Goal: Task Accomplishment & Management: Use online tool/utility

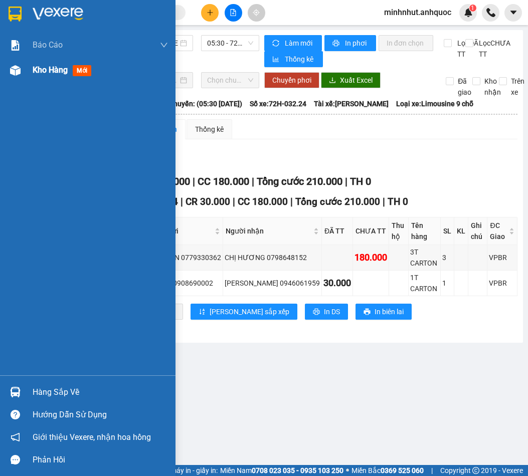
click at [17, 71] on img at bounding box center [15, 70] width 11 height 11
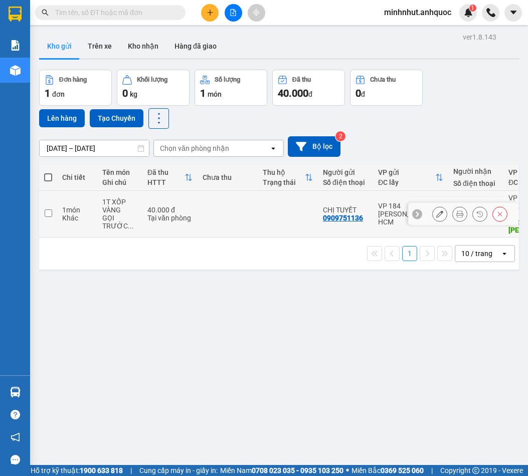
drag, startPoint x: 266, startPoint y: 201, endPoint x: 381, endPoint y: 159, distance: 122.0
click at [266, 201] on td at bounding box center [288, 214] width 60 height 47
checkbox input "true"
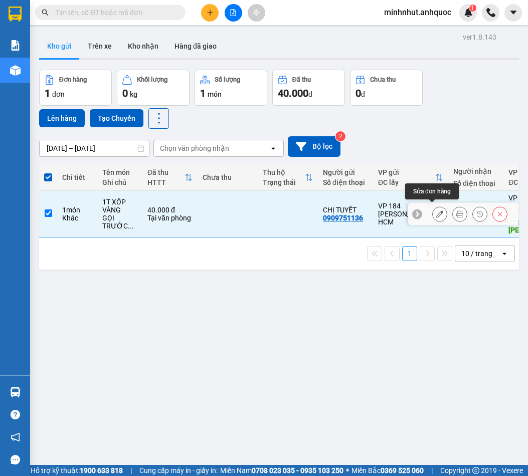
click at [436, 212] on icon at bounding box center [439, 214] width 7 height 7
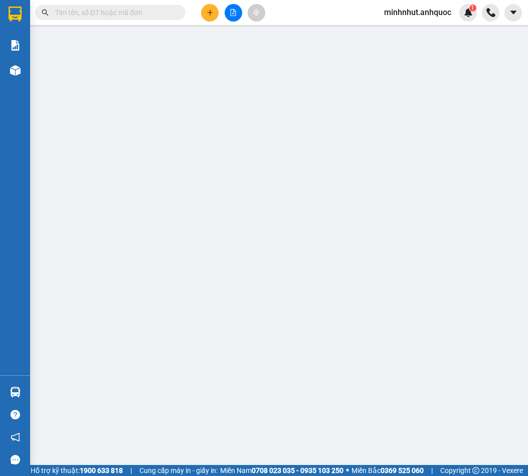
type input "0909751136"
type input "CHỊ TUYẾT"
type input "0987063896"
type input "A MINH"
type input "[PERSON_NAME]"
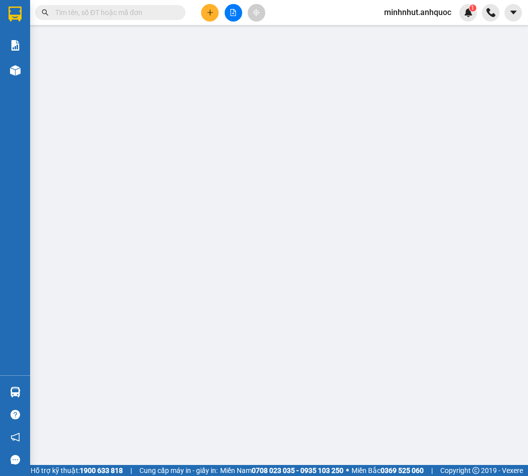
type input "40.000"
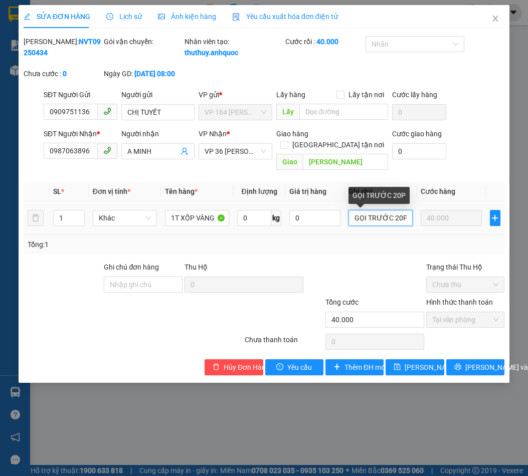
drag, startPoint x: 405, startPoint y: 220, endPoint x: 347, endPoint y: 237, distance: 60.6
click at [347, 237] on div "SL * Đơn vị tính * Tên hàng * Định lượng Giá trị hàng Ghi chú Cước hàng 1 Khác …" at bounding box center [264, 218] width 481 height 72
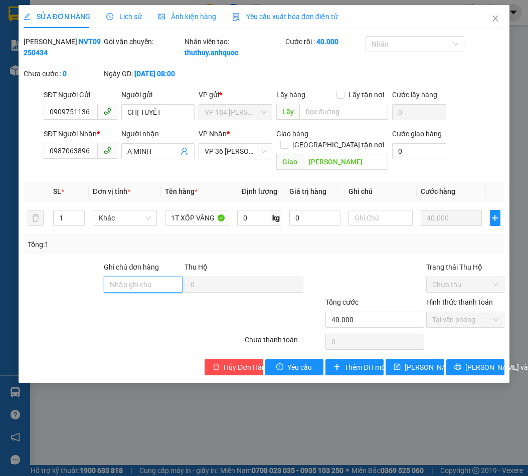
click at [170, 290] on input "Ghi chú đơn hàng" at bounding box center [143, 285] width 79 height 16
type input "TM 14/9 NHỰT"
click at [406, 368] on span "[PERSON_NAME] thay đổi" at bounding box center [445, 367] width 80 height 11
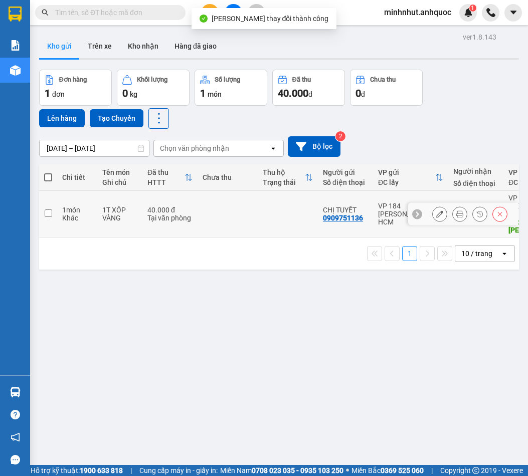
click at [281, 213] on td at bounding box center [288, 214] width 60 height 47
checkbox input "true"
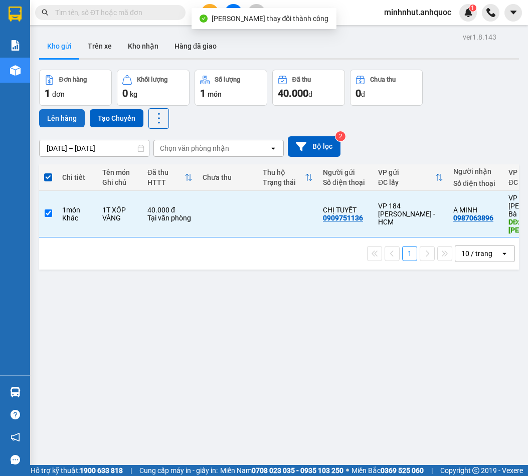
click at [80, 124] on button "Lên hàng" at bounding box center [62, 118] width 46 height 18
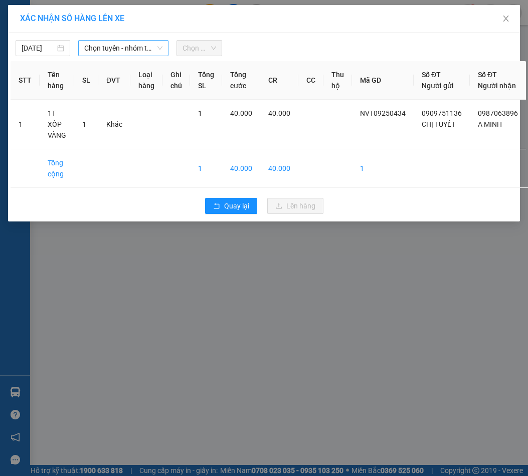
click at [99, 51] on span "Chọn tuyến - nhóm tuyến" at bounding box center [123, 48] width 78 height 15
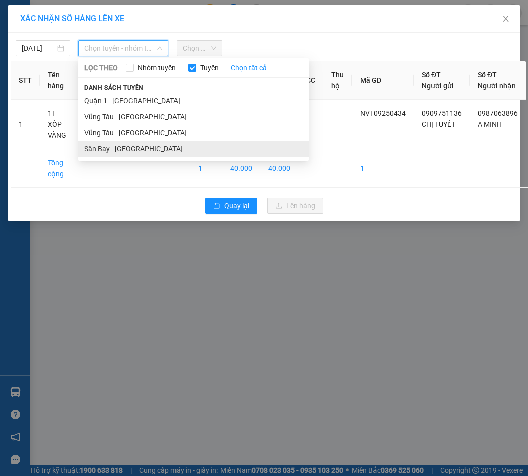
click at [101, 151] on li "Sân Bay - [GEOGRAPHIC_DATA]" at bounding box center [193, 149] width 231 height 16
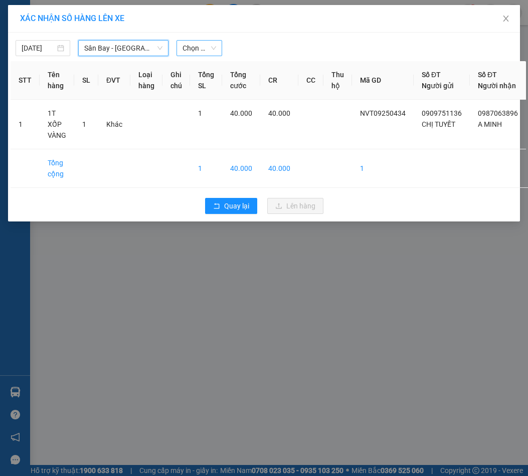
click at [186, 44] on span "Chọn chuyến" at bounding box center [200, 48] width 34 height 15
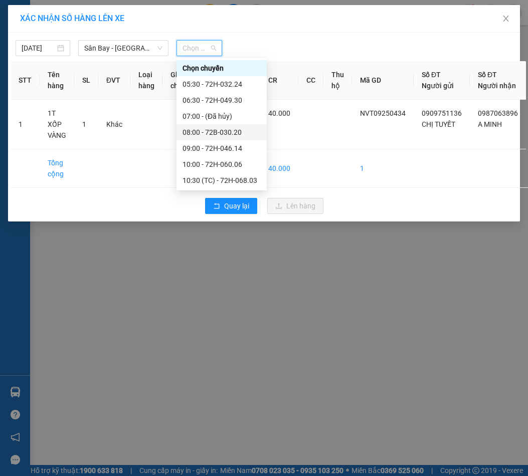
click at [216, 134] on div "08:00 - 72B-030.20" at bounding box center [222, 132] width 78 height 11
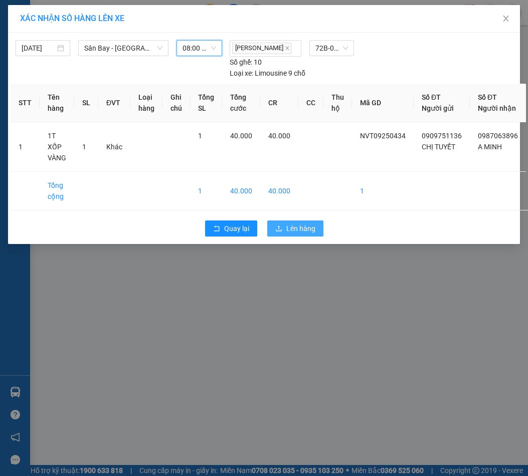
click at [288, 234] on span "Lên hàng" at bounding box center [300, 228] width 29 height 11
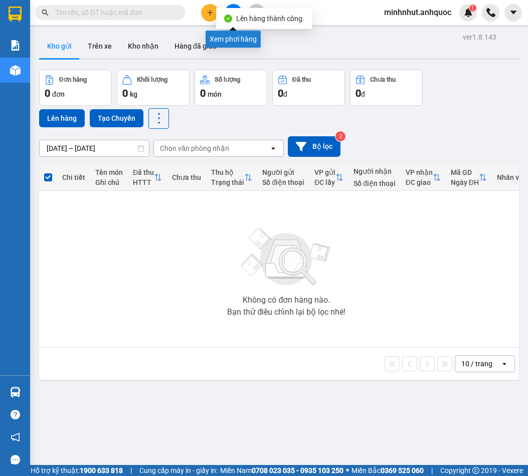
click at [236, 5] on button at bounding box center [234, 13] width 18 height 18
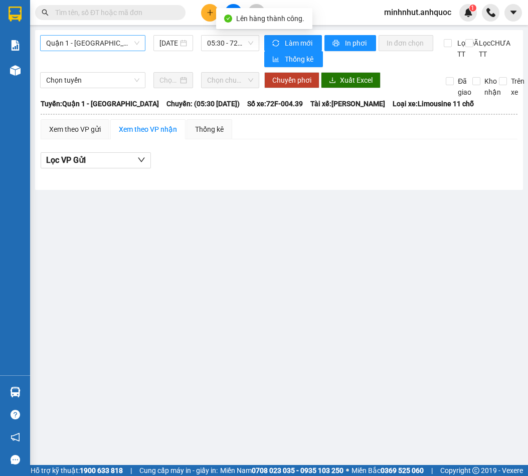
click at [91, 38] on span "Quận 1 - [GEOGRAPHIC_DATA]" at bounding box center [92, 43] width 93 height 15
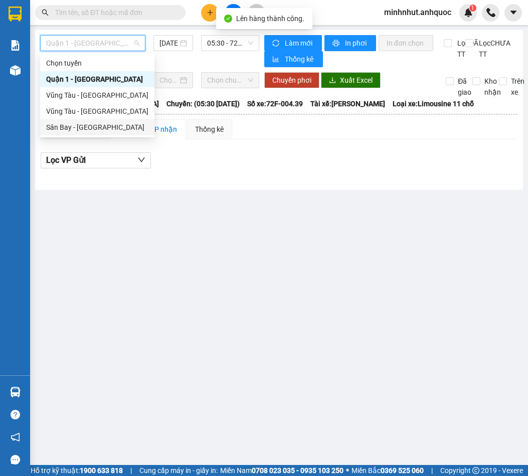
click at [83, 126] on div "Sân Bay - [GEOGRAPHIC_DATA]" at bounding box center [97, 127] width 102 height 11
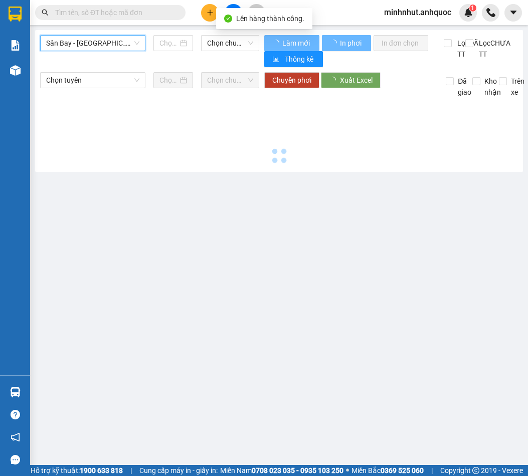
type input "[DATE]"
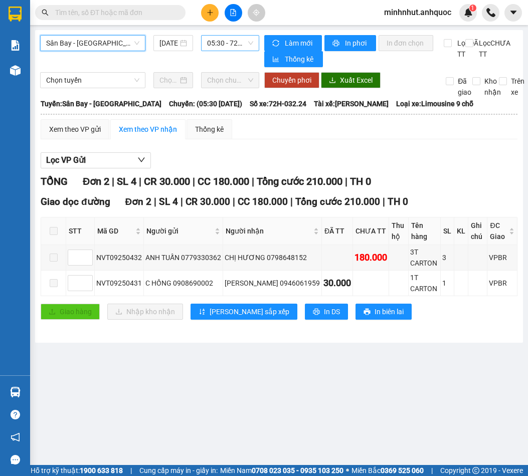
drag, startPoint x: 239, startPoint y: 37, endPoint x: 236, endPoint y: 50, distance: 13.0
click at [239, 38] on span "05:30 - 72H-032.24" at bounding box center [230, 43] width 46 height 15
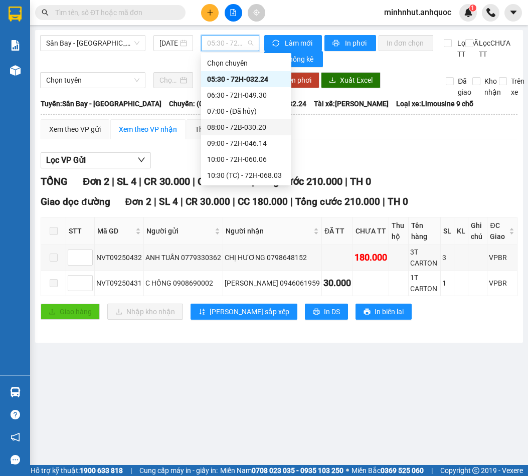
click at [245, 129] on div "08:00 - 72B-030.20" at bounding box center [246, 127] width 78 height 11
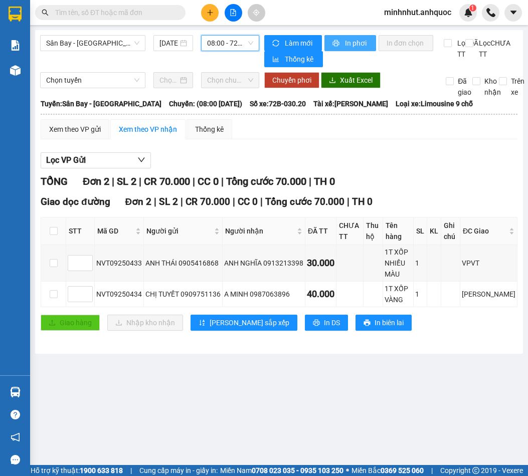
click at [327, 41] on button "In phơi" at bounding box center [350, 43] width 52 height 16
